Goal: Task Accomplishment & Management: Manage account settings

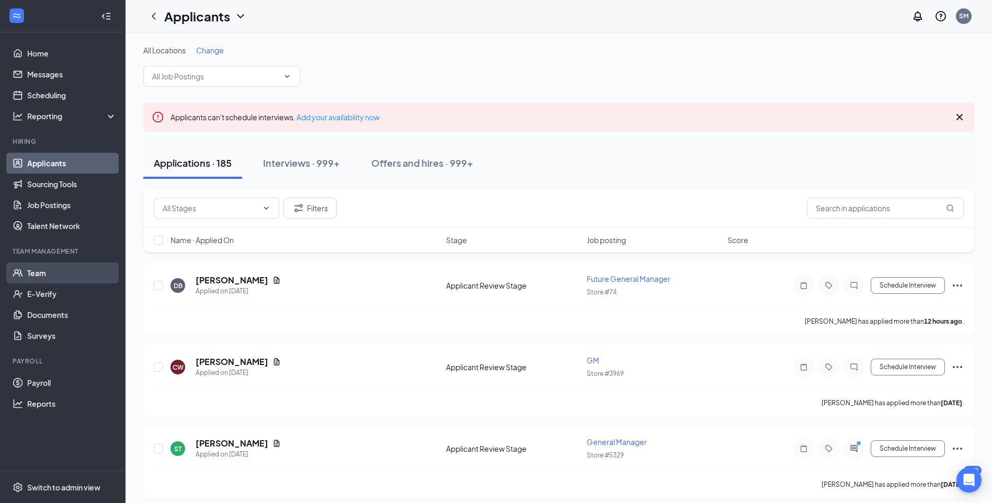
click at [56, 268] on link "Team" at bounding box center [71, 273] width 89 height 21
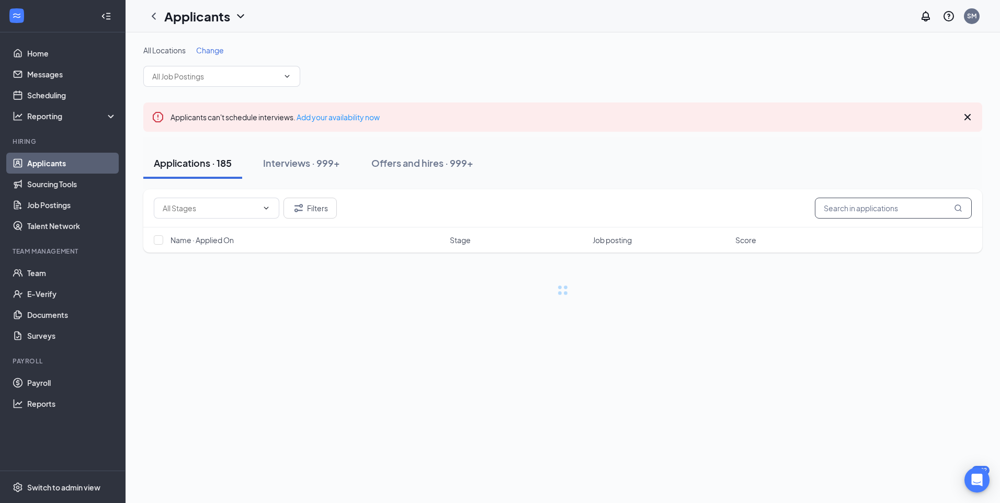
click at [439, 160] on div "Offers and hires · 999+" at bounding box center [422, 162] width 102 height 13
click at [868, 207] on input "text" at bounding box center [893, 208] width 157 height 21
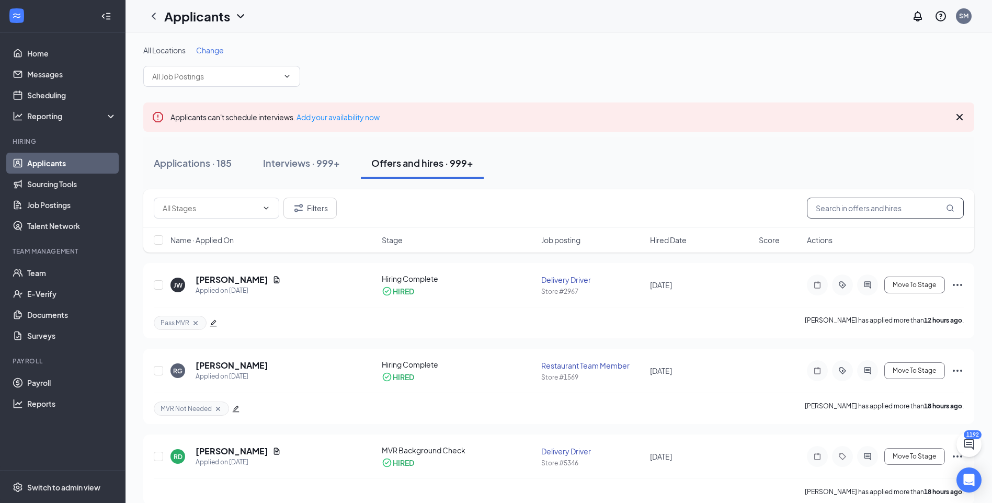
click at [868, 207] on input "text" at bounding box center [885, 208] width 157 height 21
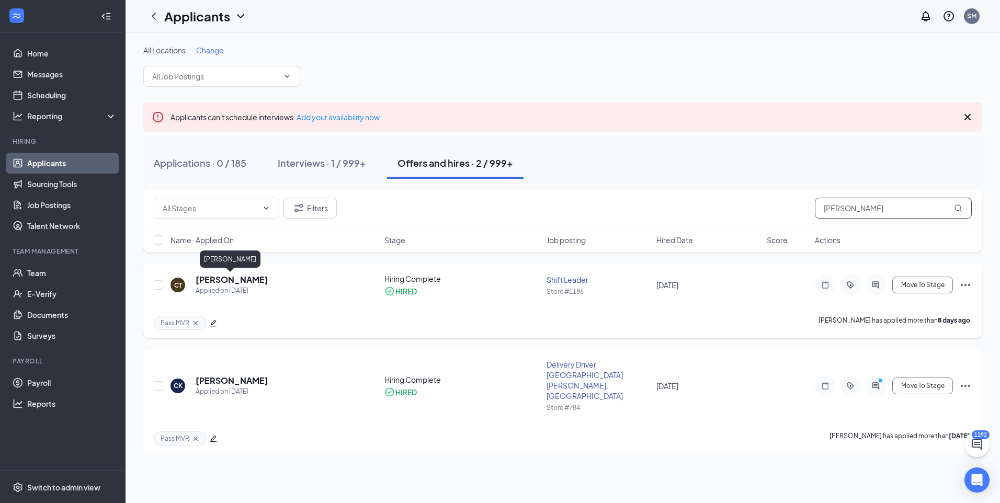
type input "carlee"
click at [232, 282] on h5 "[PERSON_NAME]" at bounding box center [232, 280] width 73 height 12
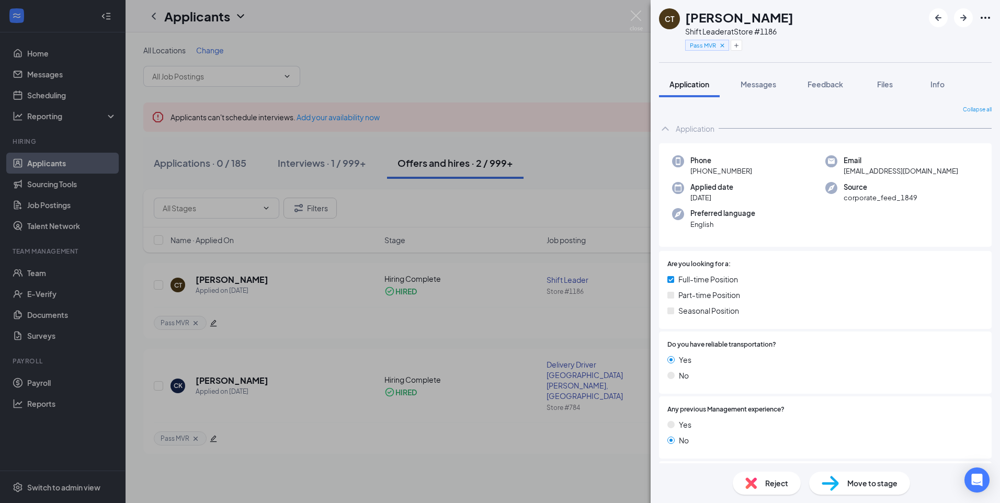
click at [389, 161] on div "CT Carlee Tendick Shift Leader at Store #1186 Pass MVR Application Messages Fee…" at bounding box center [500, 251] width 1000 height 503
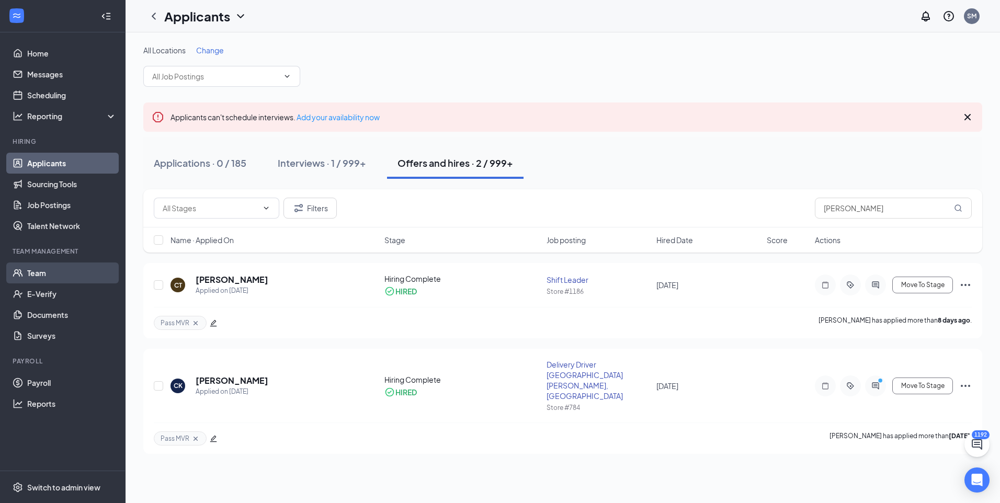
click at [37, 277] on link "Team" at bounding box center [71, 273] width 89 height 21
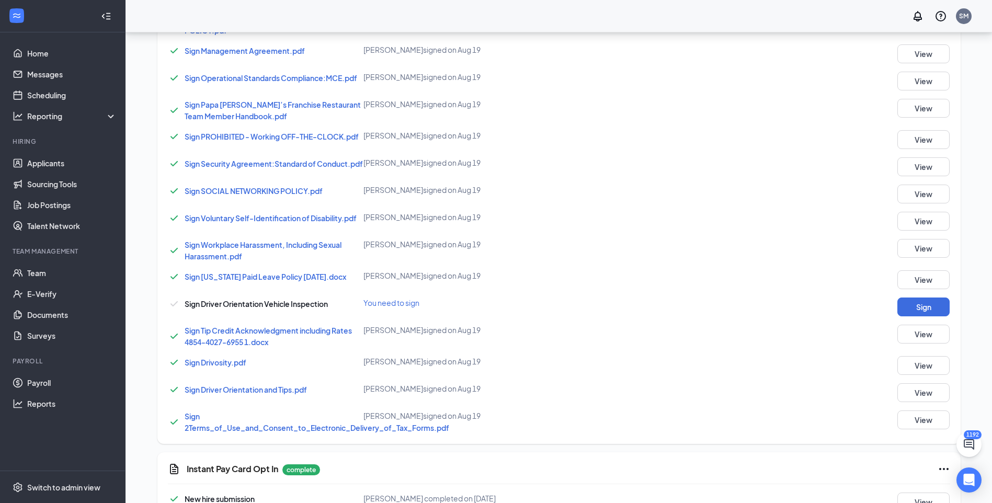
scroll to position [933, 0]
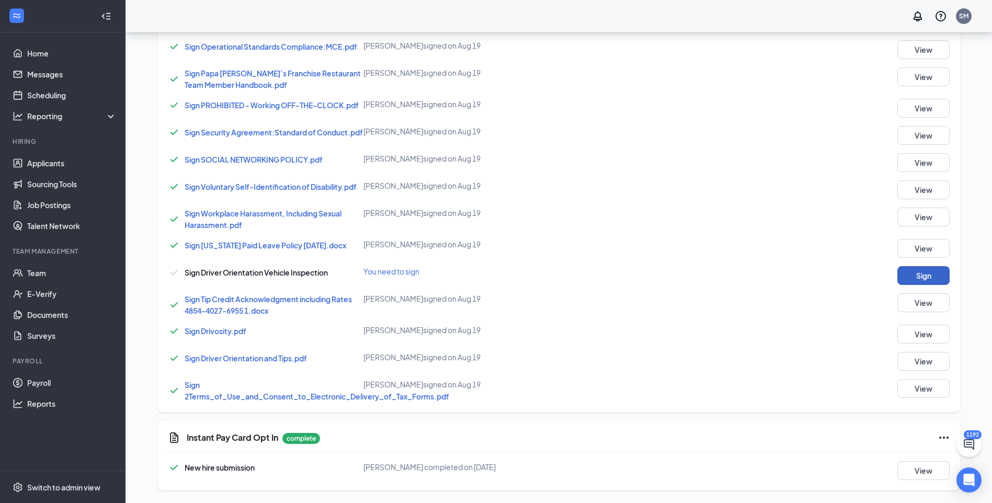
click at [901, 281] on button "Sign" at bounding box center [924, 275] width 52 height 19
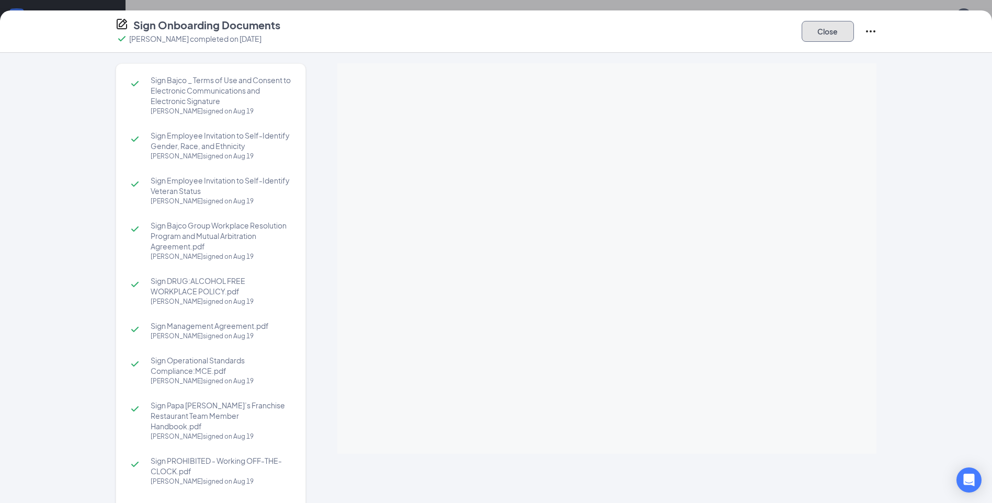
click at [831, 36] on button "Close" at bounding box center [828, 31] width 52 height 21
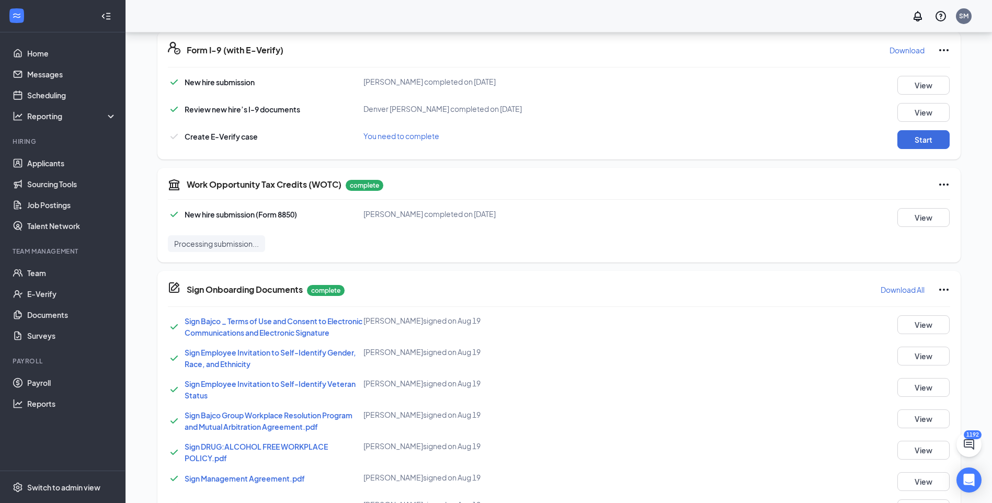
scroll to position [357, 0]
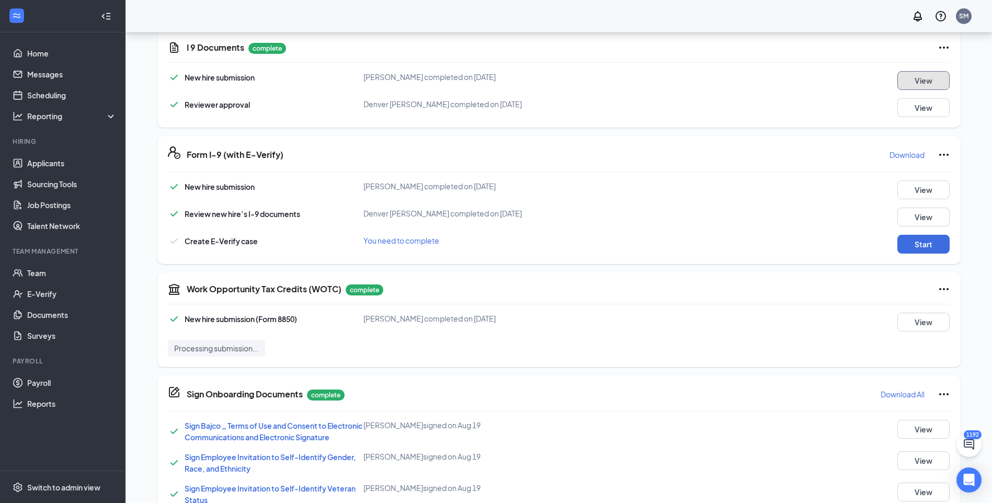
click at [916, 81] on button "View" at bounding box center [924, 80] width 52 height 19
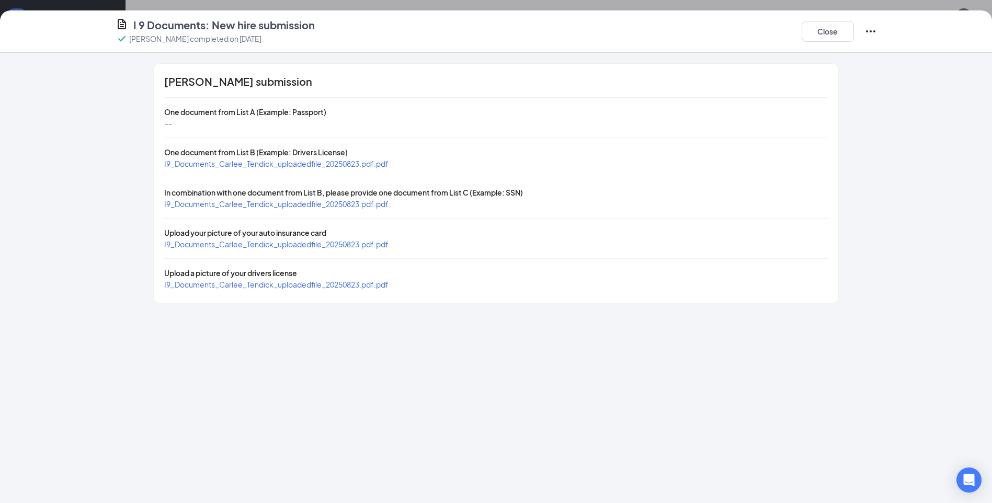
click at [342, 166] on span "I9_Documents_Carlee_Tendick_uploadedfile_20250823.pdf.pdf" at bounding box center [276, 163] width 224 height 9
click at [299, 206] on span "I9_Documents_Carlee_Tendick_uploadedfile_20250823.pdf.pdf" at bounding box center [276, 203] width 224 height 9
click at [836, 32] on button "Close" at bounding box center [828, 31] width 52 height 21
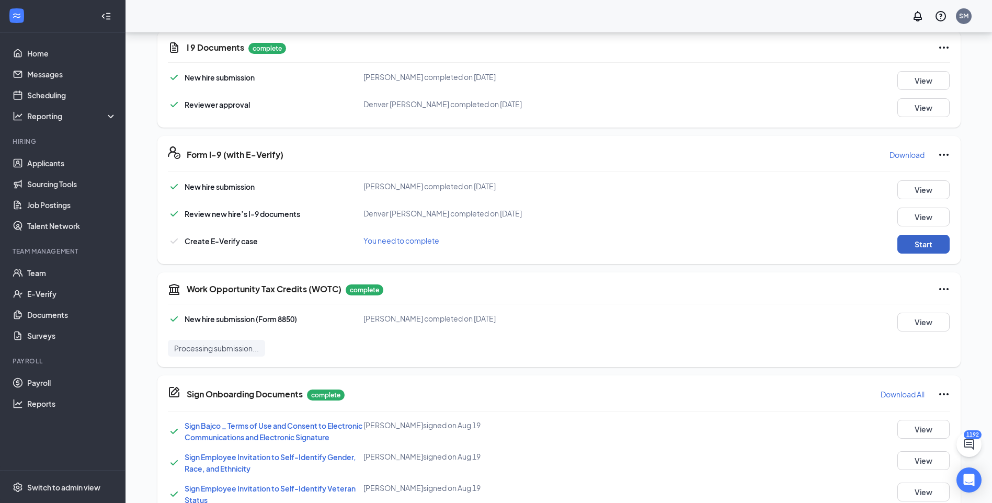
click at [922, 245] on button "Start" at bounding box center [924, 244] width 52 height 19
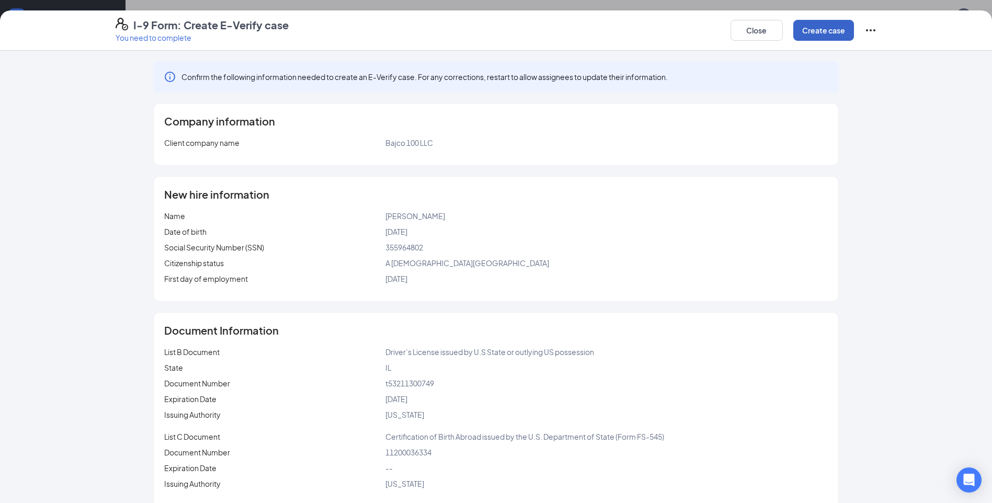
click at [816, 36] on button "Create case" at bounding box center [823, 30] width 61 height 21
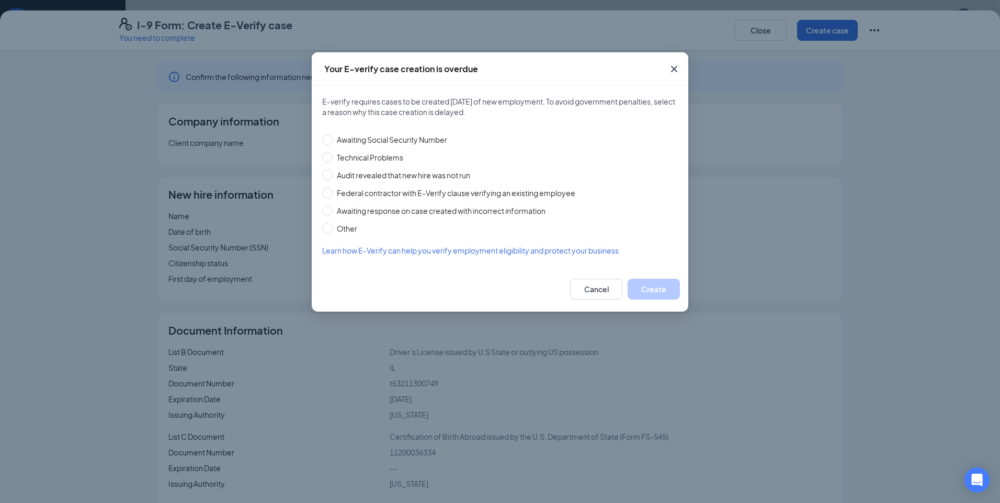
click at [393, 162] on span "Technical Problems" at bounding box center [370, 158] width 75 height 12
click at [333, 162] on input "Technical Problems" at bounding box center [327, 157] width 10 height 10
radio input "true"
click at [670, 293] on button "Create" at bounding box center [654, 289] width 52 height 21
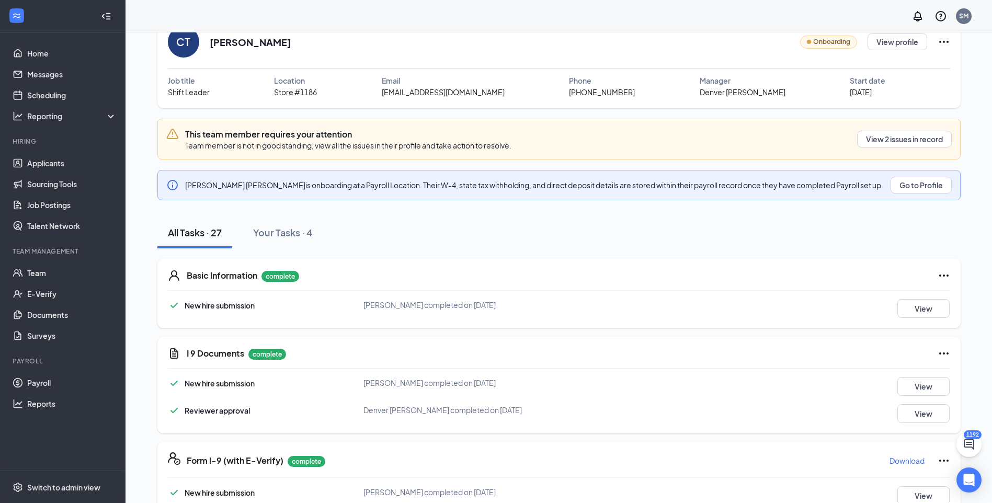
scroll to position [0, 0]
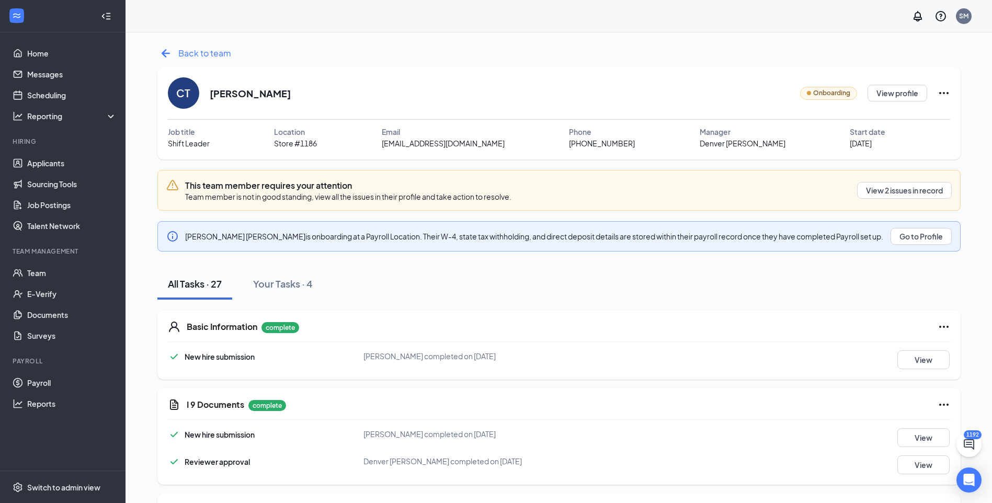
click at [201, 59] on span "Back to team" at bounding box center [204, 53] width 53 height 13
